Goal: Transaction & Acquisition: Purchase product/service

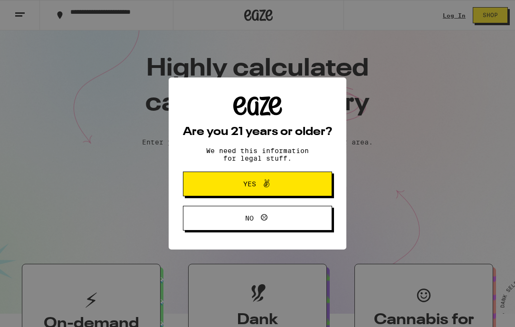
click at [255, 192] on button "Yes" at bounding box center [257, 183] width 149 height 25
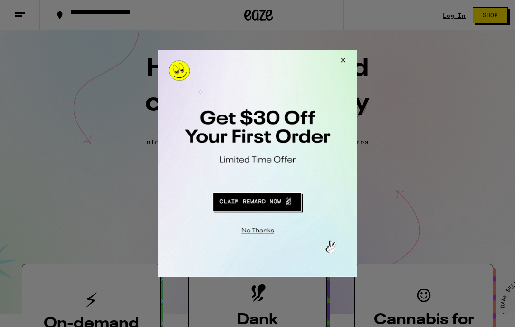
click at [344, 59] on button "Close Modal" at bounding box center [341, 61] width 26 height 23
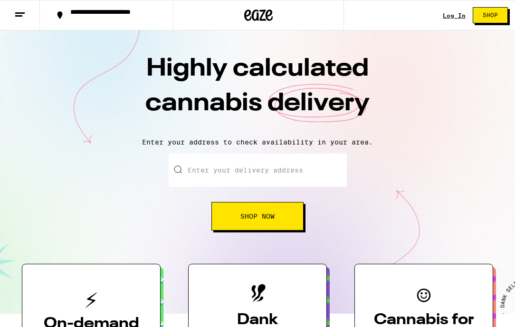
click at [459, 14] on link "Log In" at bounding box center [454, 15] width 23 height 6
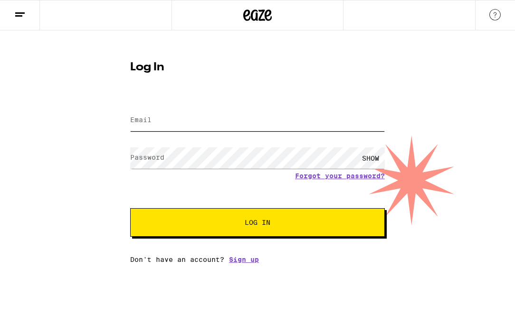
type input "[PERSON_NAME][EMAIL_ADDRESS][DOMAIN_NAME]"
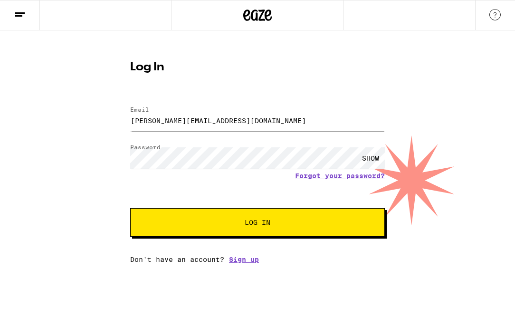
click at [208, 228] on button "Log In" at bounding box center [257, 222] width 255 height 28
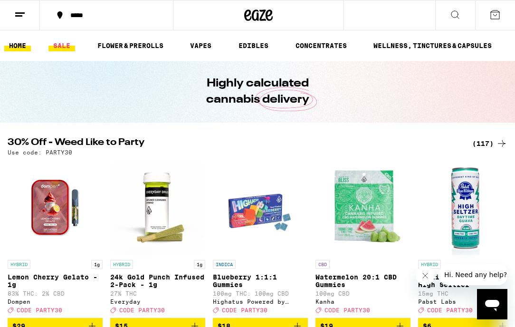
click at [60, 47] on link "SALE" at bounding box center [61, 45] width 27 height 11
